Goal: Task Accomplishment & Management: Use online tool/utility

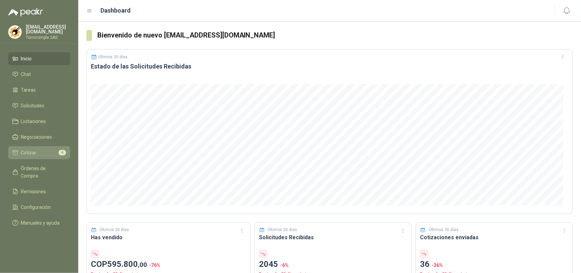
click at [50, 150] on li "Cotizar 4" at bounding box center [39, 152] width 54 height 7
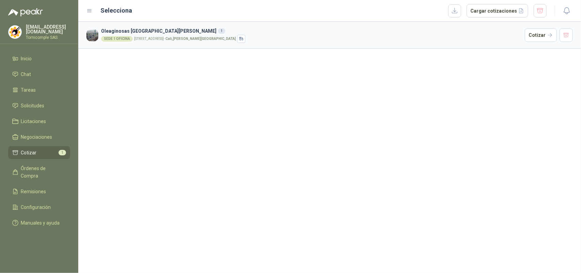
click at [171, 38] on strong "Cali , [PERSON_NAME][GEOGRAPHIC_DATA]" at bounding box center [200, 39] width 70 height 4
click at [528, 32] on button "Cotizar" at bounding box center [541, 35] width 32 height 14
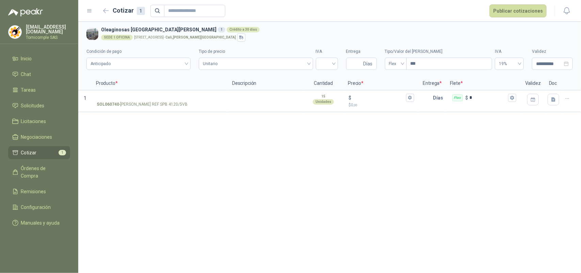
click at [37, 150] on li "Cotizar 1" at bounding box center [39, 152] width 54 height 7
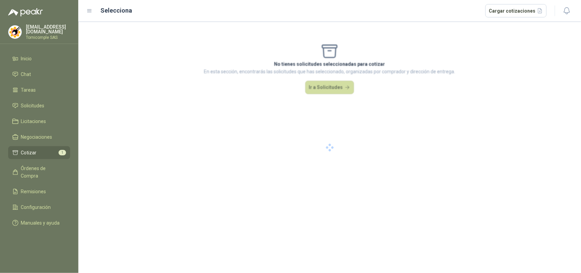
click at [37, 150] on li "Cotizar 1" at bounding box center [39, 152] width 54 height 7
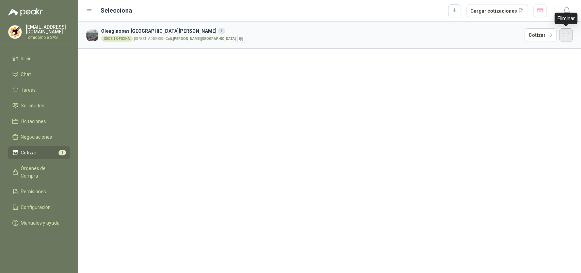
click at [569, 32] on button "button" at bounding box center [567, 35] width 14 height 14
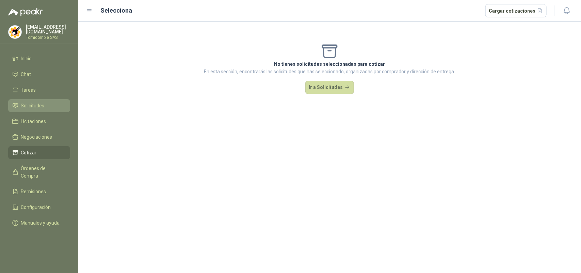
click at [23, 106] on span "Solicitudes" at bounding box center [32, 105] width 23 height 7
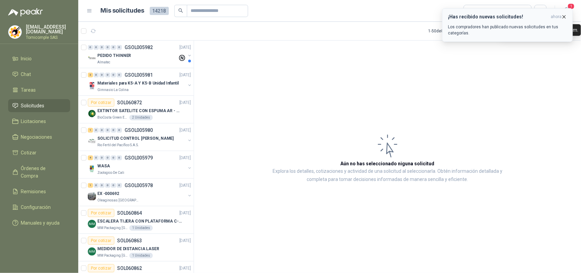
click at [559, 16] on span "ahora" at bounding box center [556, 17] width 11 height 6
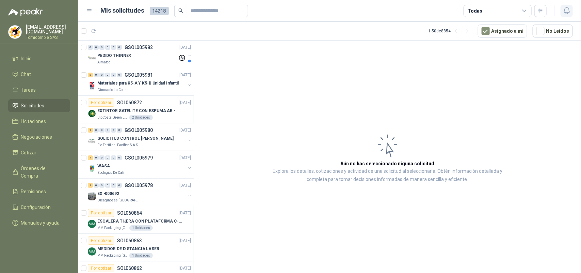
click at [570, 9] on icon "button" at bounding box center [567, 10] width 9 height 9
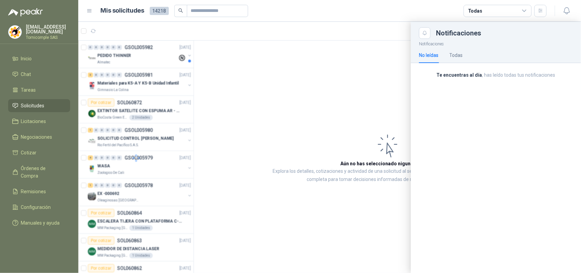
click at [162, 60] on div at bounding box center [136, 158] width 116 height 235
drag, startPoint x: 162, startPoint y: 60, endPoint x: 135, endPoint y: 2, distance: 63.4
click at [158, 47] on div at bounding box center [136, 158] width 116 height 235
